Goal: Navigation & Orientation: Find specific page/section

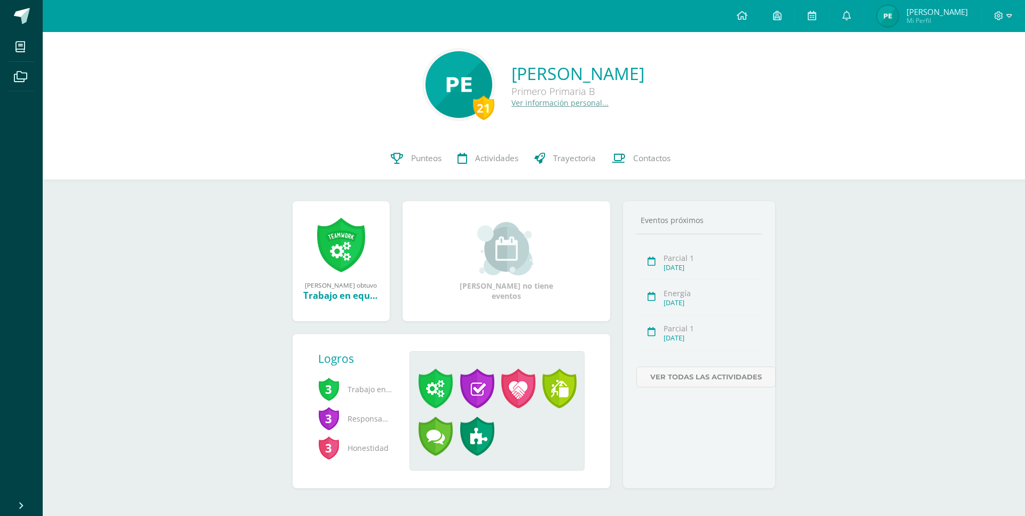
click at [937, 26] on link "[PERSON_NAME] Mi Perfil" at bounding box center [923, 16] width 116 height 32
click at [939, 15] on span "[PERSON_NAME]" at bounding box center [937, 11] width 61 height 11
drag, startPoint x: 954, startPoint y: 20, endPoint x: 934, endPoint y: 19, distance: 20.9
click at [946, 20] on span "Mi Perfil" at bounding box center [937, 20] width 61 height 9
click at [945, 12] on span "[PERSON_NAME]" at bounding box center [937, 11] width 61 height 11
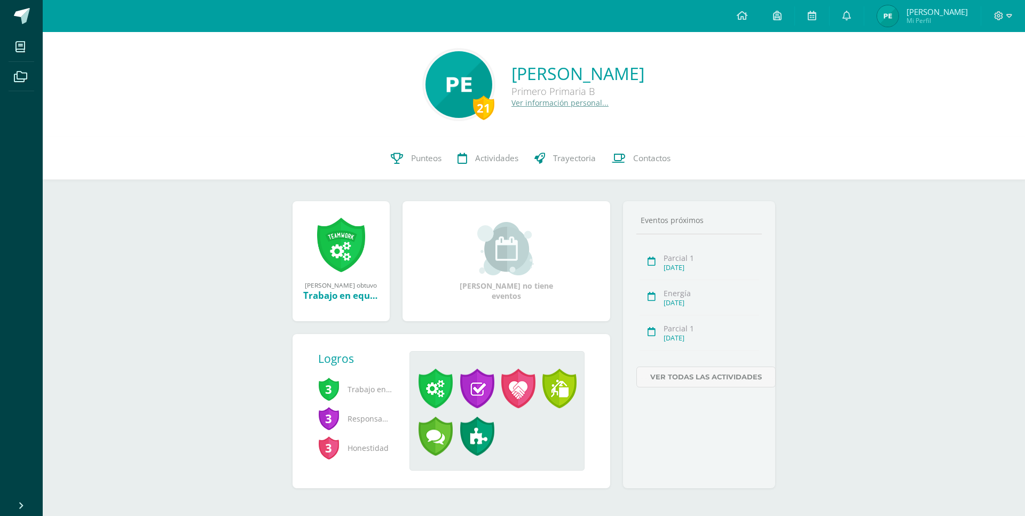
click at [931, 17] on span "Mi Perfil" at bounding box center [937, 20] width 61 height 9
drag, startPoint x: 944, startPoint y: 20, endPoint x: 937, endPoint y: 19, distance: 7.0
click at [940, 20] on span "Mi Perfil" at bounding box center [937, 20] width 61 height 9
drag, startPoint x: 938, startPoint y: 17, endPoint x: 925, endPoint y: 7, distance: 15.7
click at [930, 11] on span "[PERSON_NAME] Mi Perfil" at bounding box center [937, 16] width 61 height 17
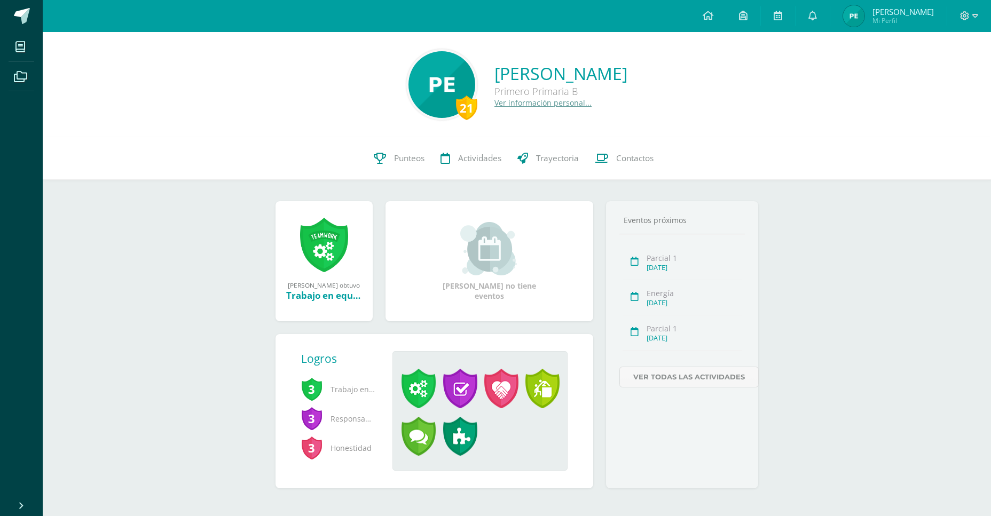
drag, startPoint x: 939, startPoint y: 5, endPoint x: 890, endPoint y: 3, distance: 48.7
click at [938, 5] on link "Paolo Javier Mi Perfil" at bounding box center [888, 16] width 116 height 32
